Goal: Task Accomplishment & Management: Use online tool/utility

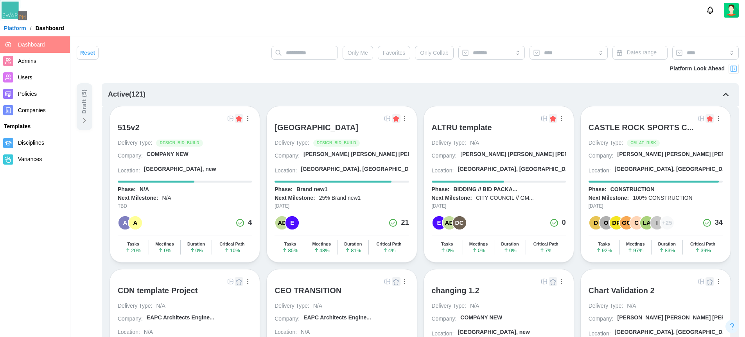
click at [561, 115] on button "button" at bounding box center [561, 118] width 9 height 9
click at [543, 117] on img at bounding box center [544, 118] width 6 height 6
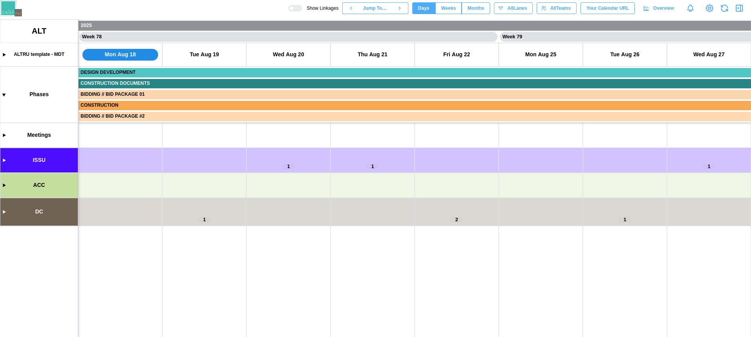
scroll to position [0, 32365]
click at [3, 211] on canvas at bounding box center [375, 178] width 751 height 317
click at [5, 211] on canvas at bounding box center [375, 178] width 751 height 317
click at [4, 212] on canvas at bounding box center [375, 178] width 751 height 317
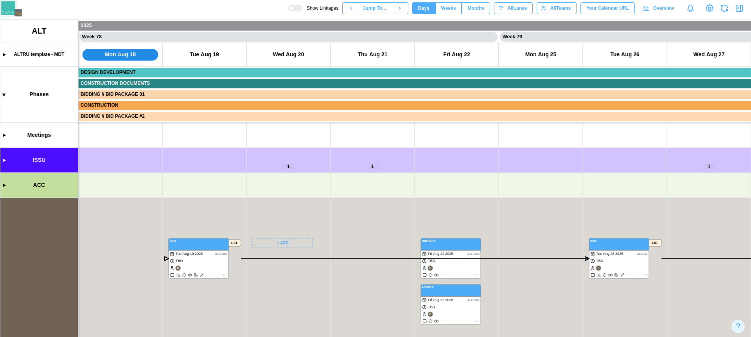
click at [284, 239] on canvas at bounding box center [375, 178] width 751 height 317
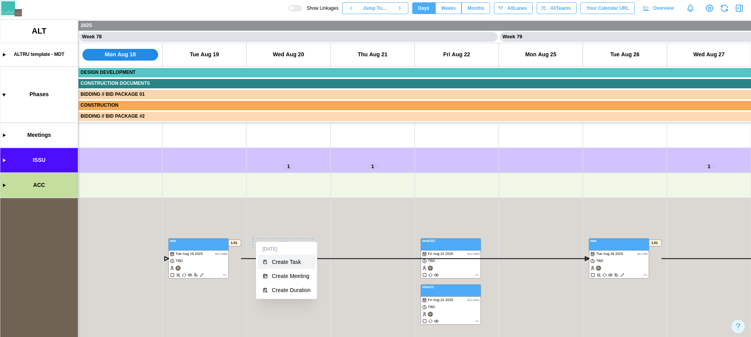
click at [287, 261] on div "Create Task" at bounding box center [291, 262] width 39 height 6
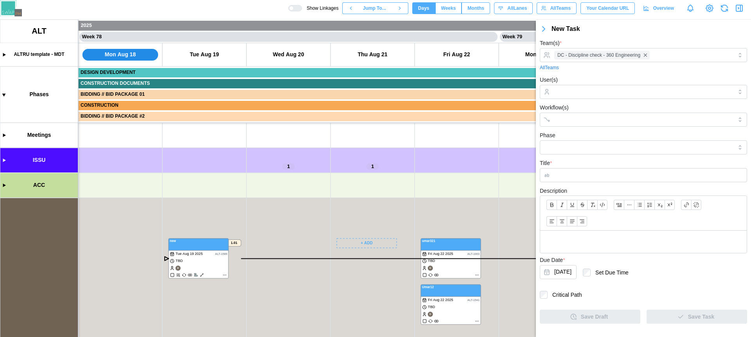
click at [562, 26] on div "New Task" at bounding box center [650, 29] width 199 height 10
click at [572, 30] on div "New Task" at bounding box center [650, 29] width 199 height 10
click at [572, 29] on div "New Task" at bounding box center [650, 29] width 199 height 10
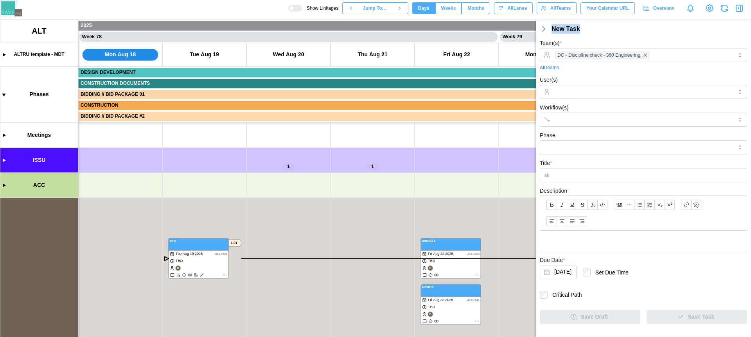
click at [572, 29] on div "New Task" at bounding box center [650, 29] width 199 height 10
click at [577, 29] on div "New Task" at bounding box center [650, 29] width 199 height 10
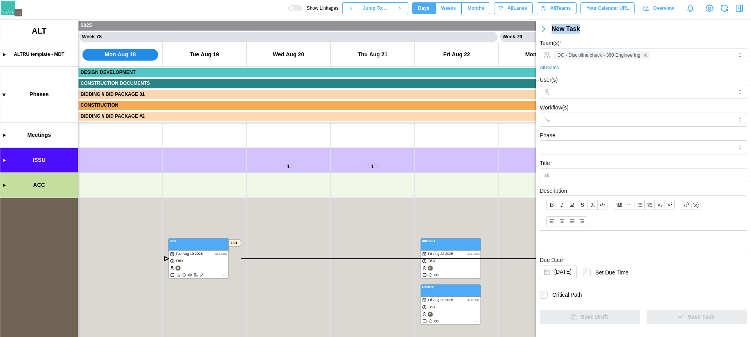
click at [577, 29] on div "New Task" at bounding box center [650, 29] width 199 height 10
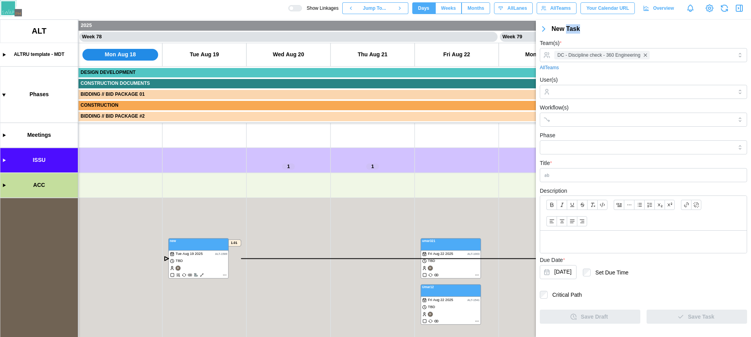
click at [577, 29] on div "New Task" at bounding box center [650, 29] width 199 height 10
click at [301, 243] on canvas at bounding box center [375, 178] width 751 height 317
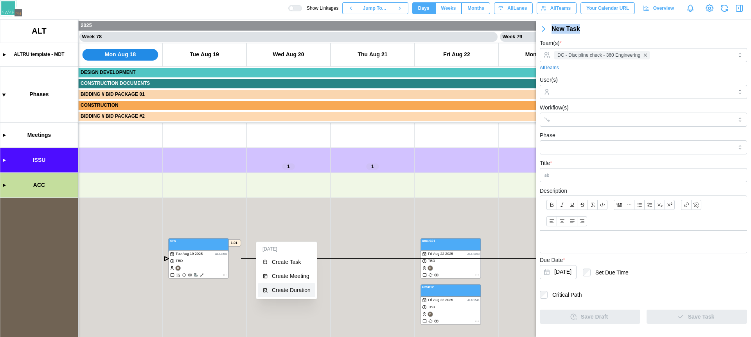
click at [287, 289] on div "Create Duration" at bounding box center [291, 290] width 39 height 6
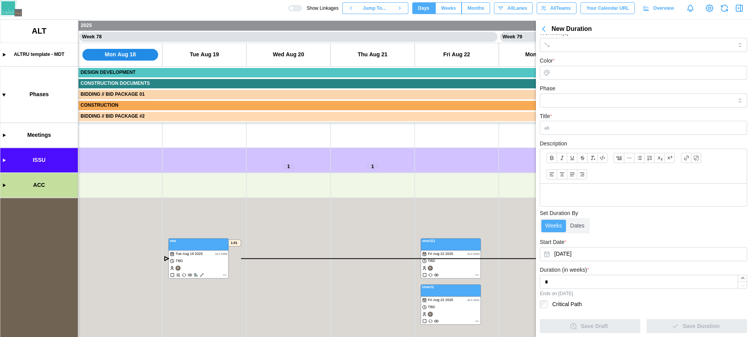
scroll to position [0, 0]
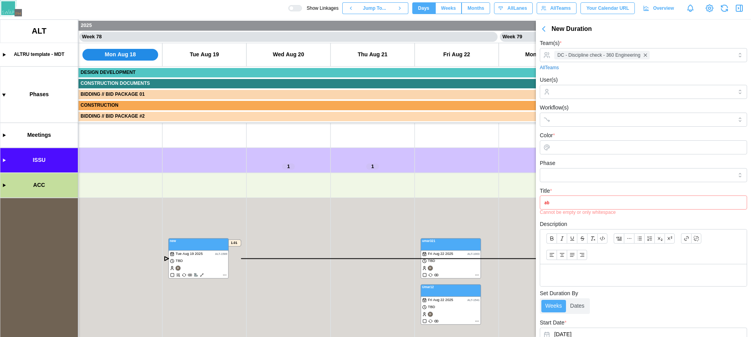
click at [736, 6] on icon "button" at bounding box center [739, 8] width 6 height 6
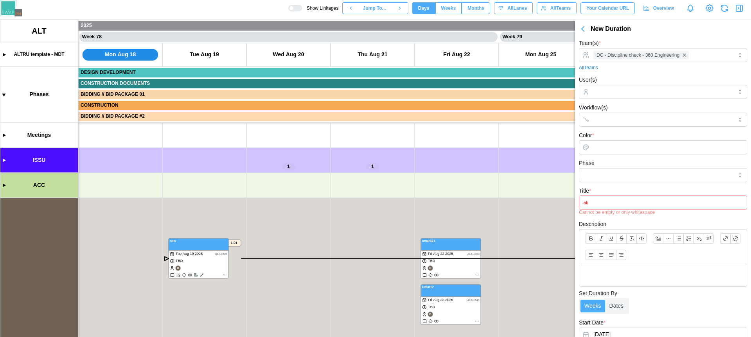
click at [741, 10] on icon "button" at bounding box center [738, 8] width 9 height 9
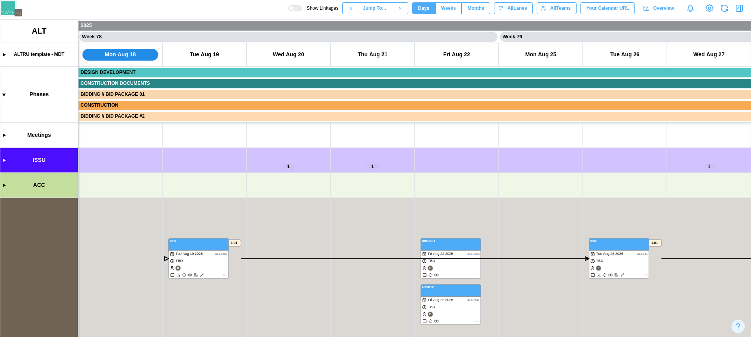
click at [741, 10] on icon "button" at bounding box center [738, 8] width 9 height 9
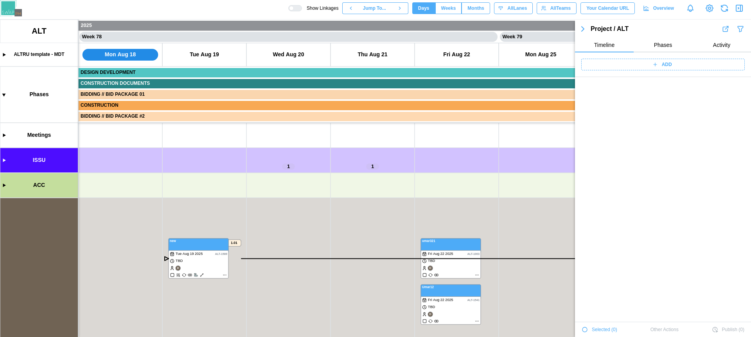
scroll to position [26827, 0]
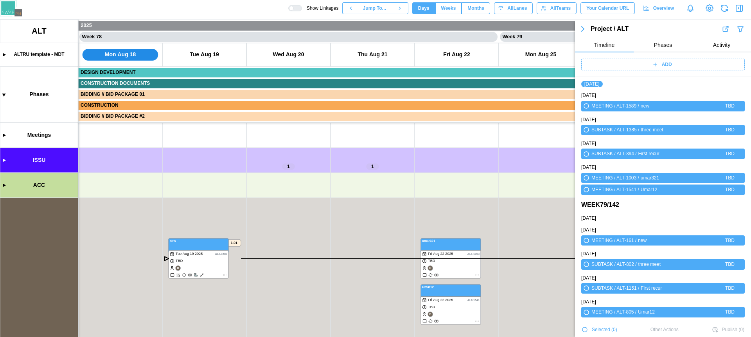
click at [662, 65] on span "ADD" at bounding box center [667, 64] width 10 height 11
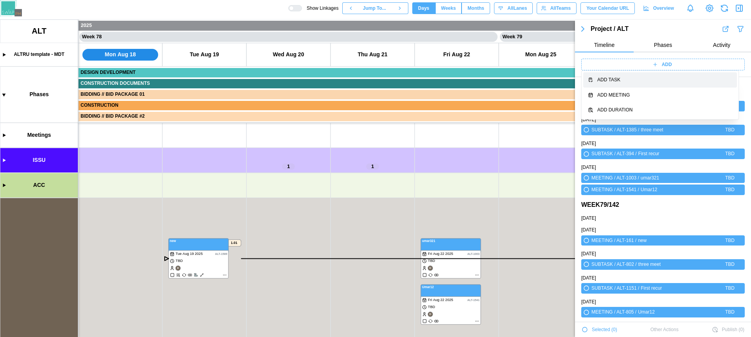
click at [614, 82] on div "Add Task" at bounding box center [664, 79] width 135 height 7
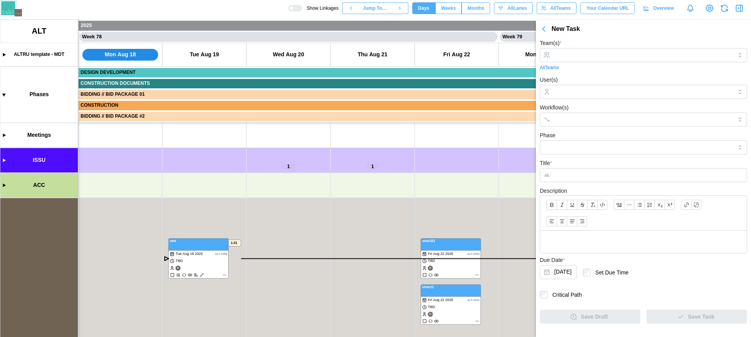
scroll to position [0, 0]
click at [541, 28] on icon "button" at bounding box center [543, 28] width 9 height 9
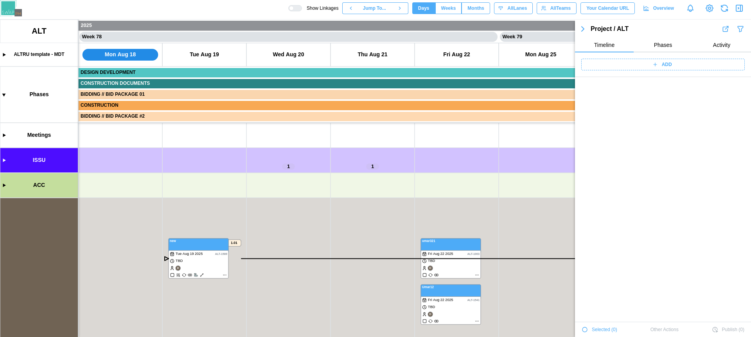
scroll to position [26828, 0]
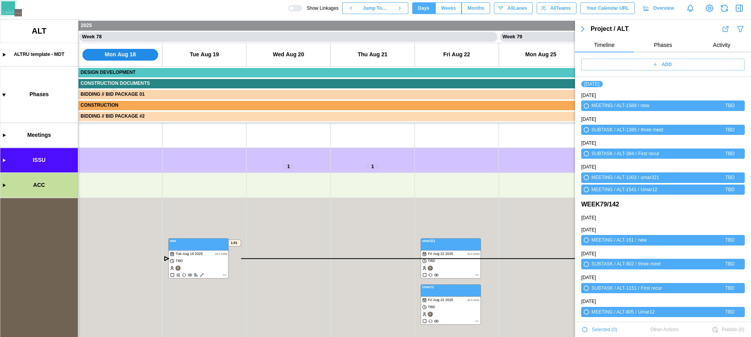
click at [312, 233] on canvas at bounding box center [375, 178] width 751 height 317
click at [286, 239] on canvas at bounding box center [375, 178] width 751 height 317
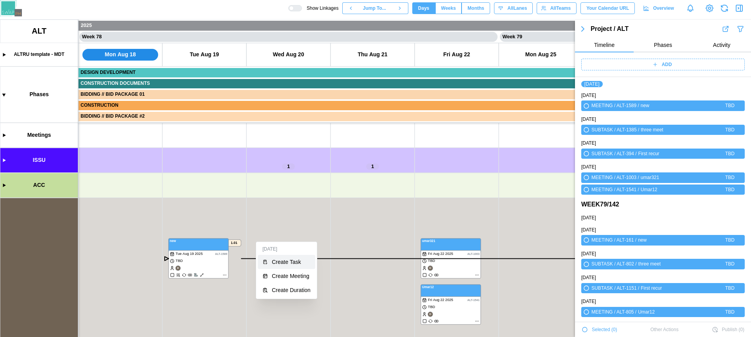
click at [274, 260] on div "Create Task" at bounding box center [291, 262] width 39 height 6
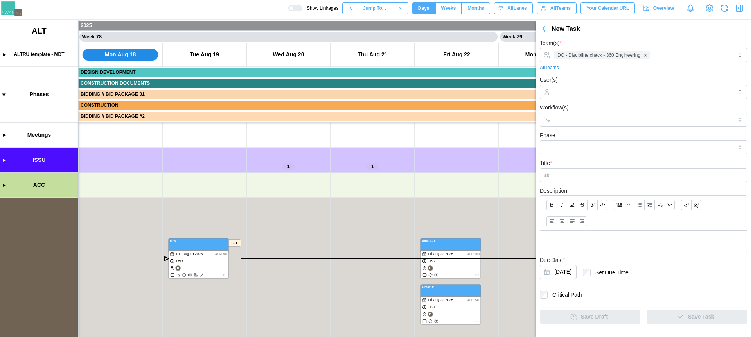
scroll to position [0, 0]
click at [583, 30] on div "New Task" at bounding box center [650, 29] width 199 height 10
click at [575, 42] on div "Team(s) * DC - Discipline check - 360 Engineering All Teams" at bounding box center [643, 54] width 207 height 33
